Goal: Transaction & Acquisition: Purchase product/service

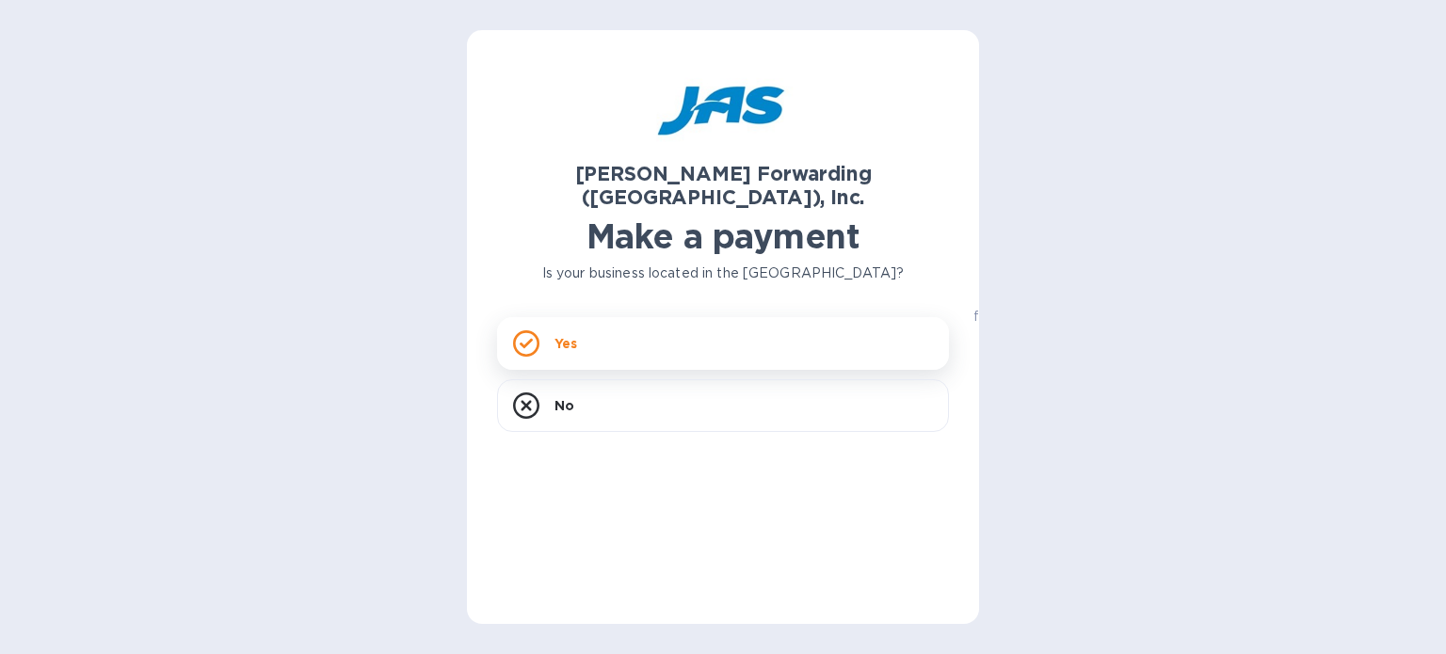
click at [616, 317] on div "Yes" at bounding box center [723, 343] width 452 height 53
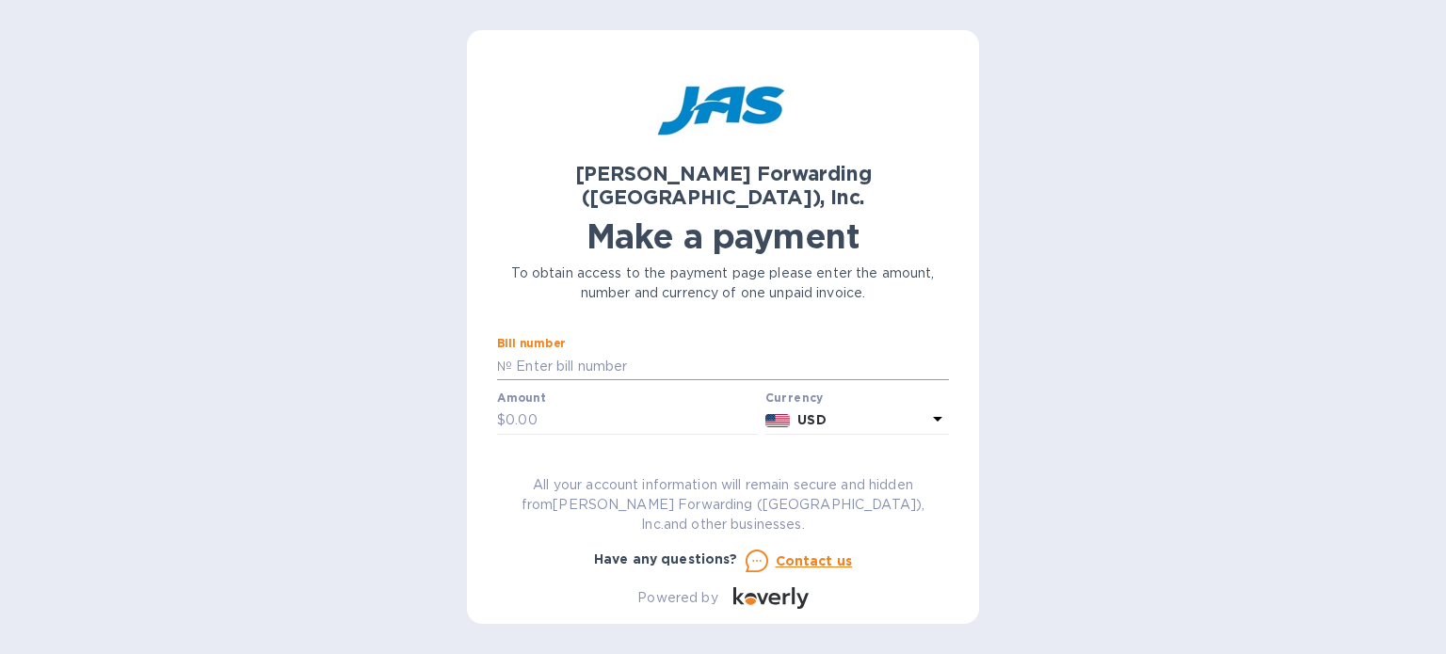
click at [623, 352] on input "text" at bounding box center [730, 366] width 437 height 28
type input "CLT503317473"
type input "750.70"
type input "Level 4 Designs"
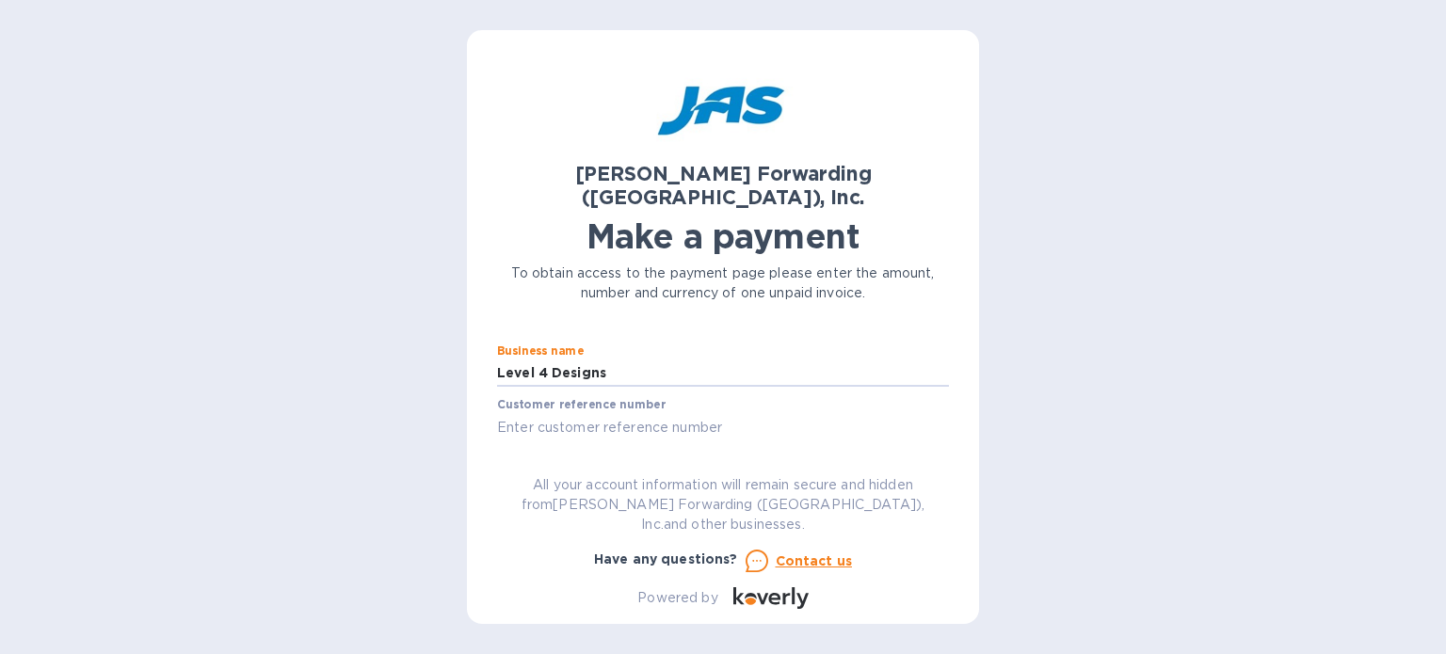
scroll to position [196, 0]
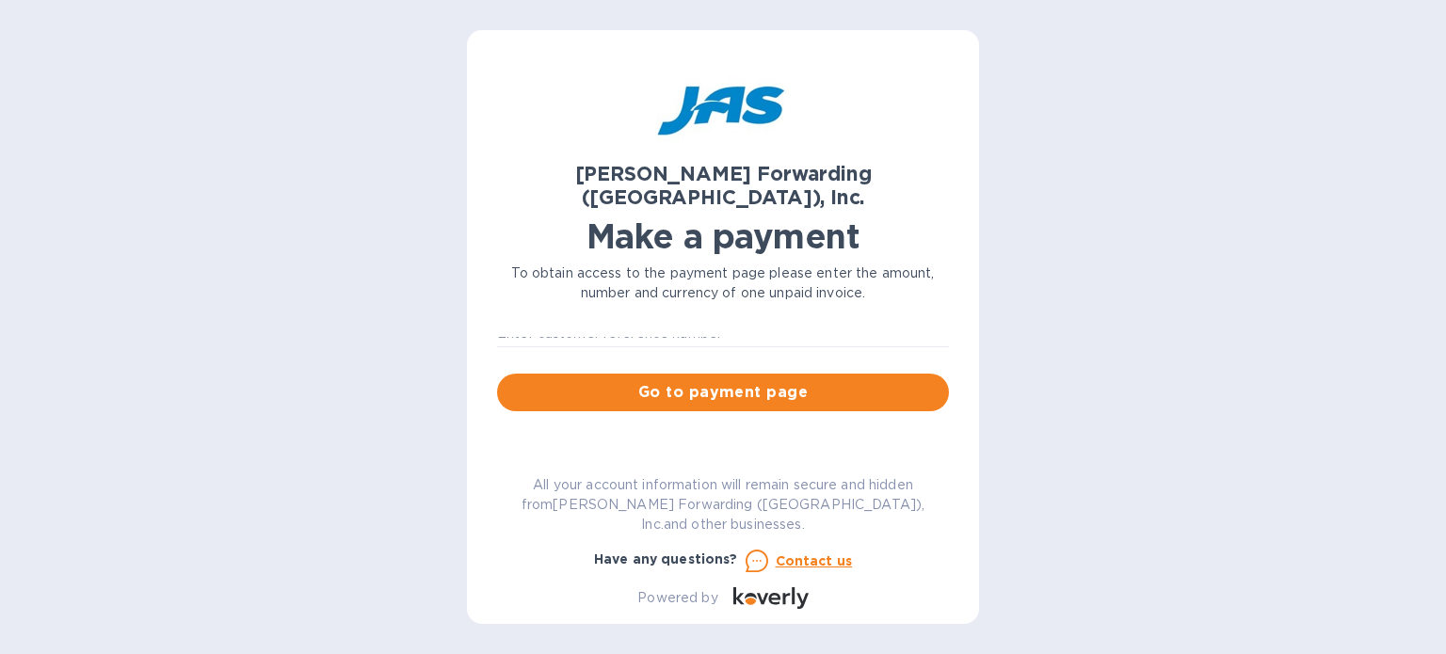
click at [689, 394] on div "Bill number № CLT503317473 Amount $ 750.70 Currency USD Business name Level 4 D…" at bounding box center [723, 276] width 474 height 293
click at [691, 379] on button "Go to payment page" at bounding box center [723, 393] width 452 height 38
